Goal: Information Seeking & Learning: Check status

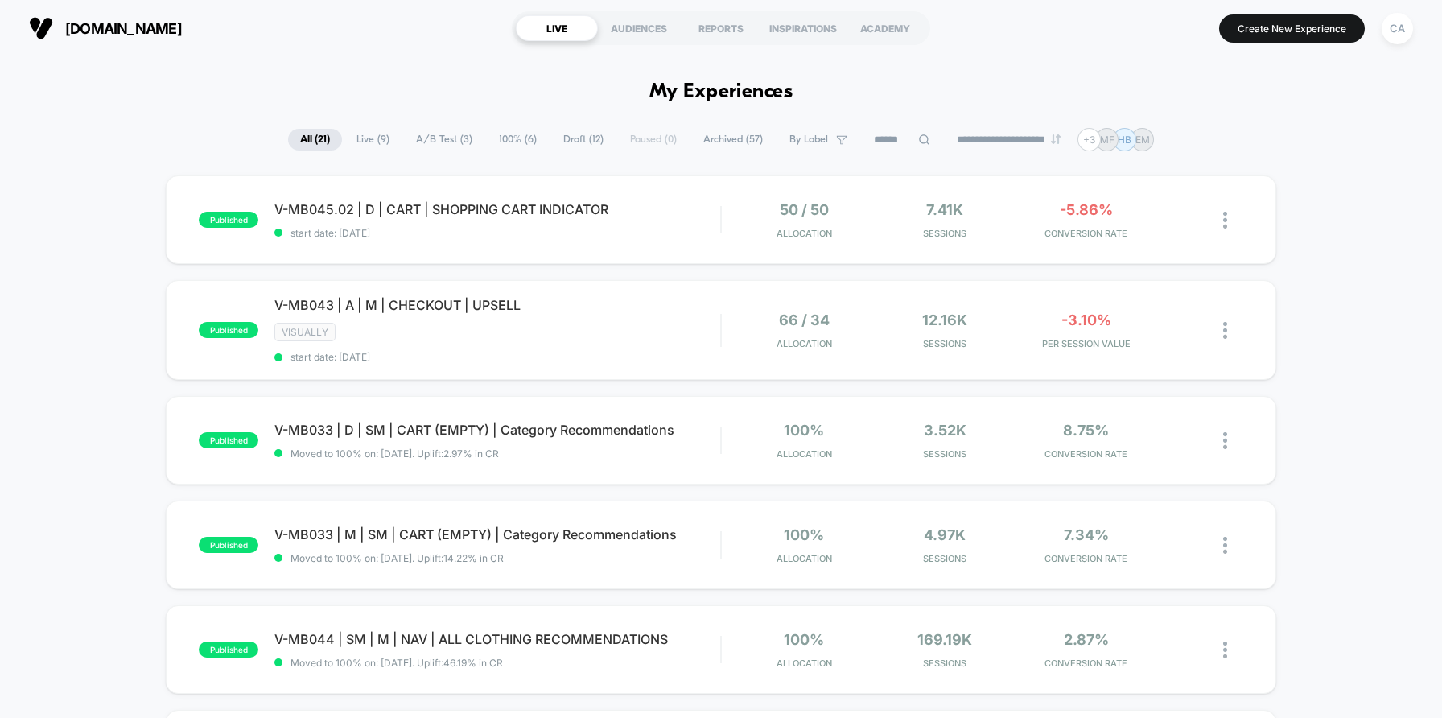
click at [441, 136] on span "A/B Test ( 3 )" at bounding box center [444, 140] width 80 height 22
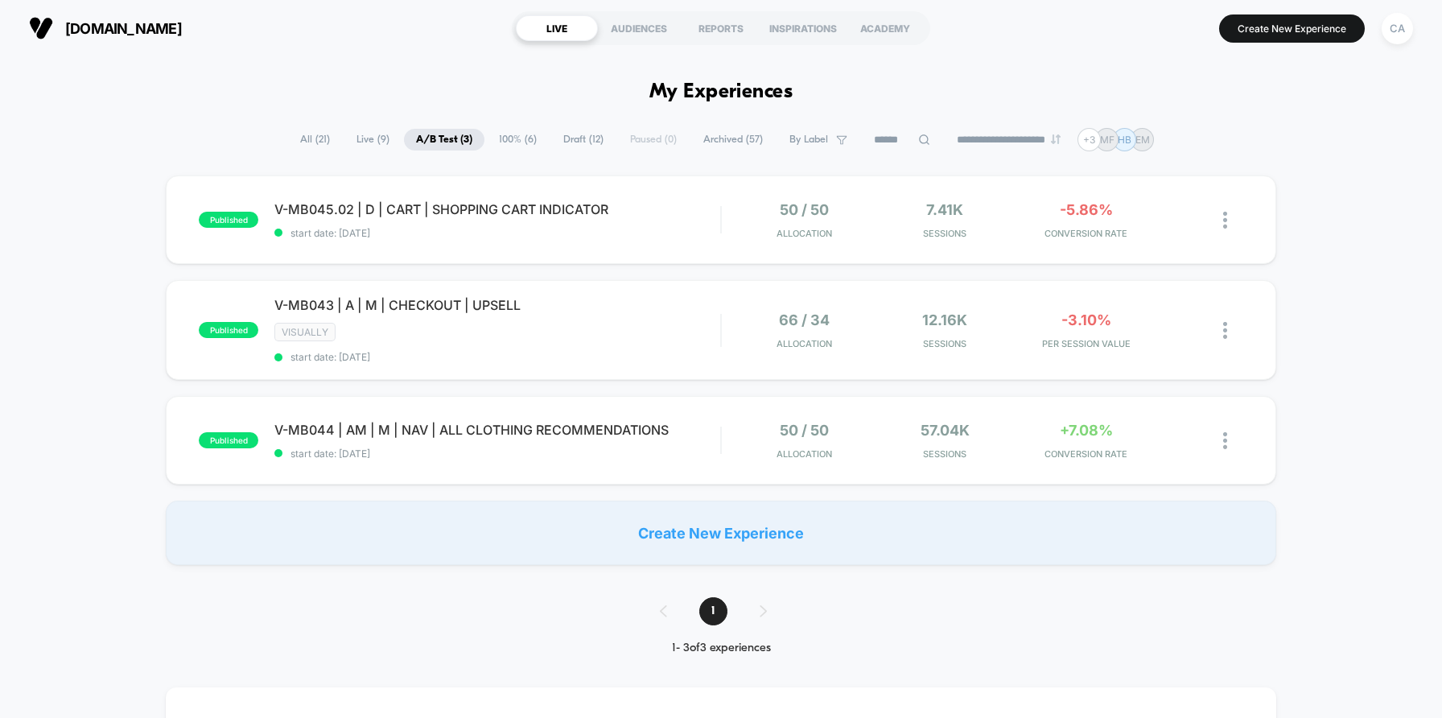
click at [1352, 437] on div "published V-MB045.02 | D | CART | SHOPPING CART INDICATOR start date: [DATE] 50…" at bounding box center [721, 369] width 1442 height 389
click at [739, 450] on div "50 / 50 Allocation" at bounding box center [804, 441] width 133 height 38
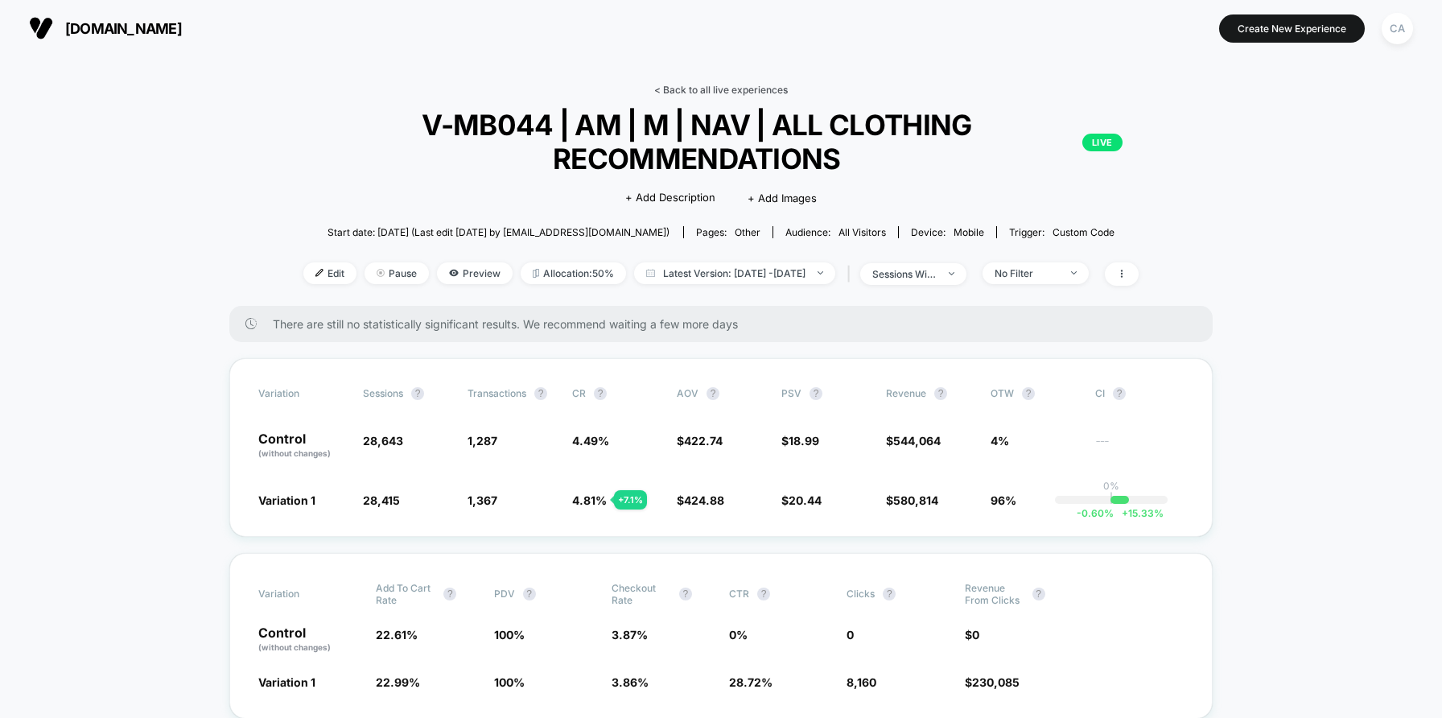
click at [689, 87] on link "< Back to all live experiences" at bounding box center [721, 90] width 134 height 12
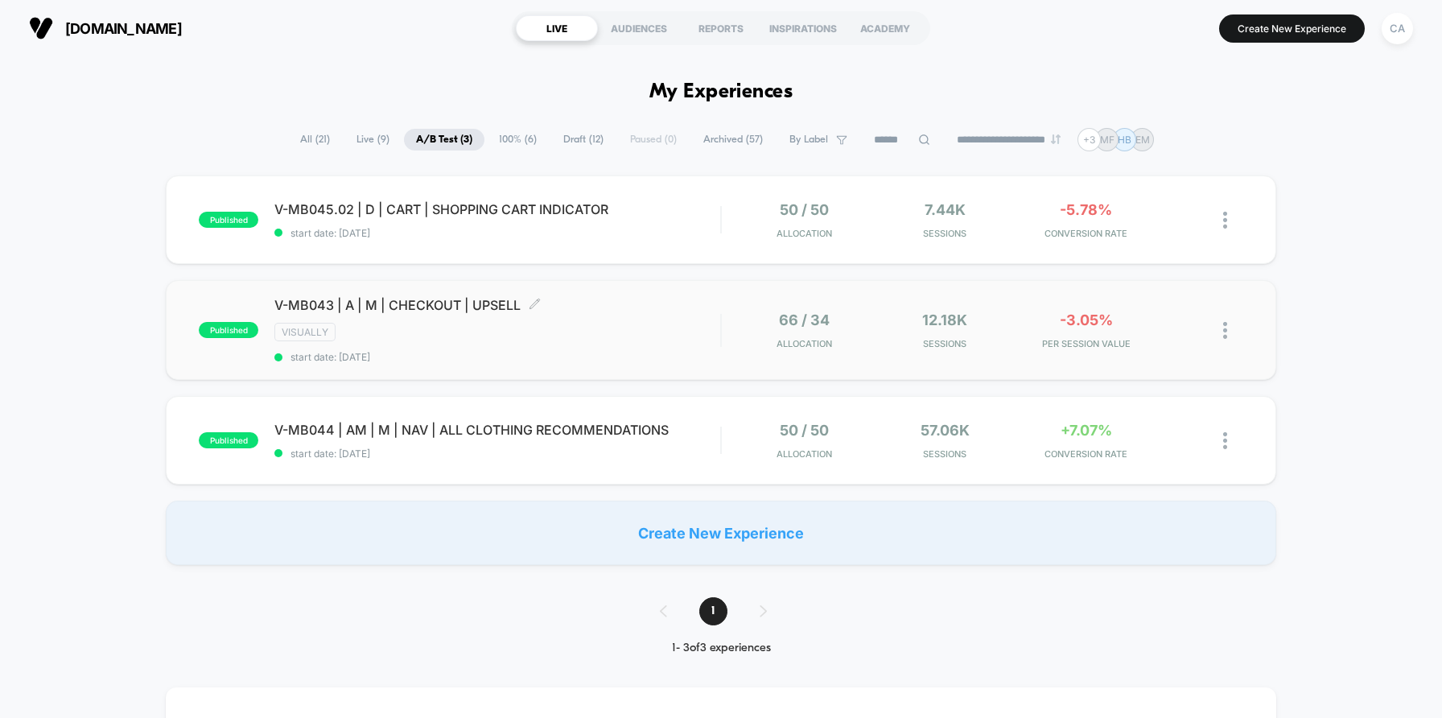
click at [714, 334] on div "VISUALLY" at bounding box center [497, 332] width 446 height 19
